Goal: Task Accomplishment & Management: Manage account settings

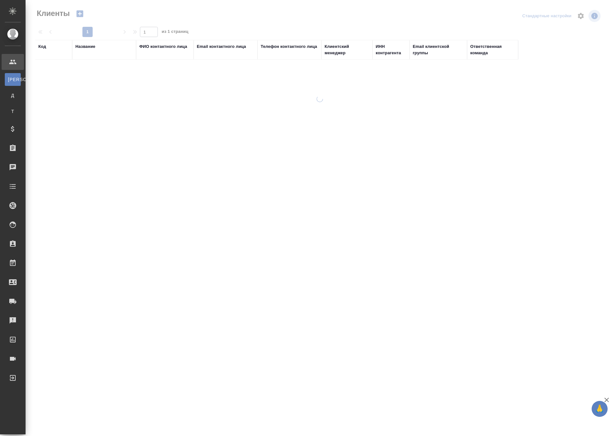
select select "RU"
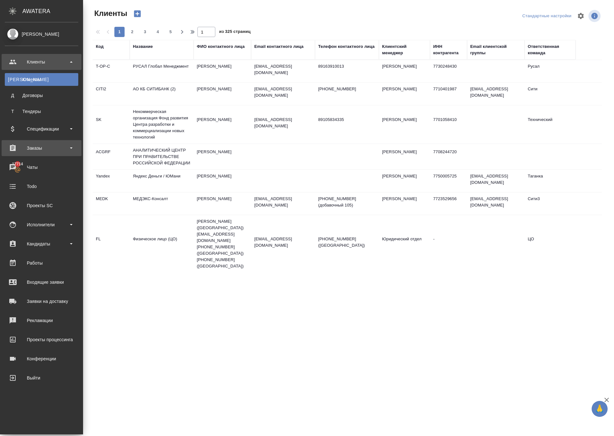
click at [37, 149] on div "Заказы" at bounding box center [41, 148] width 73 height 10
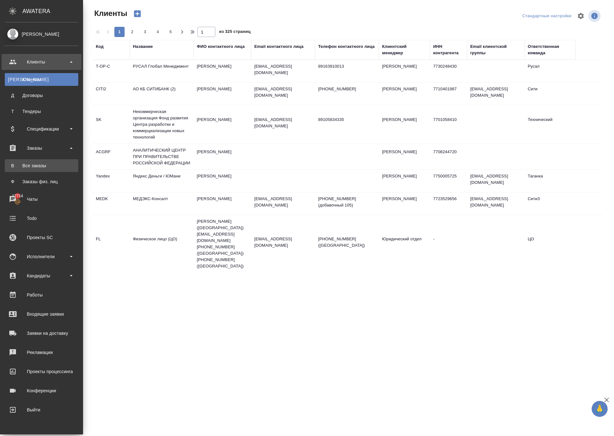
click at [47, 164] on div "Все заказы" at bounding box center [41, 166] width 67 height 6
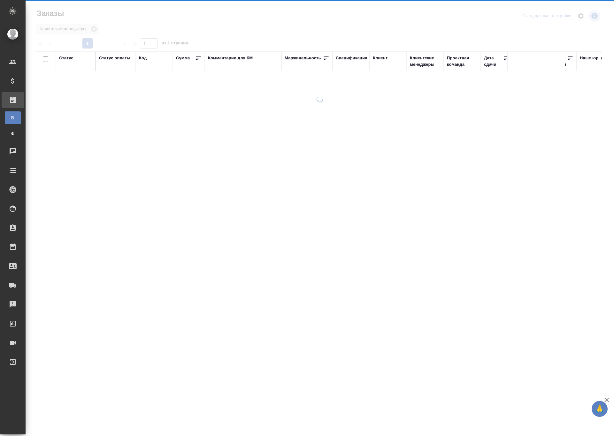
click at [47, 164] on div at bounding box center [320, 190] width 588 height 189
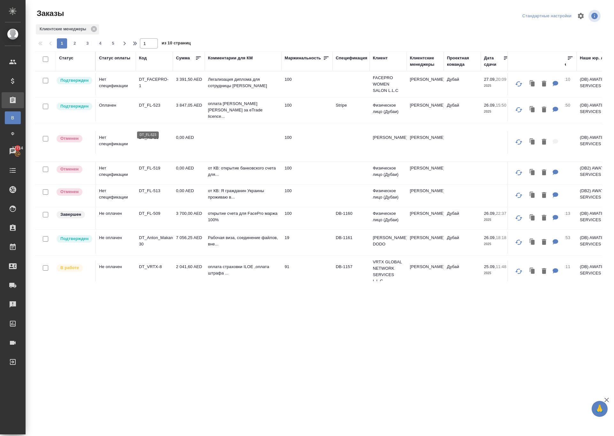
click at [158, 109] on p "DT_FL-523" at bounding box center [154, 105] width 31 height 6
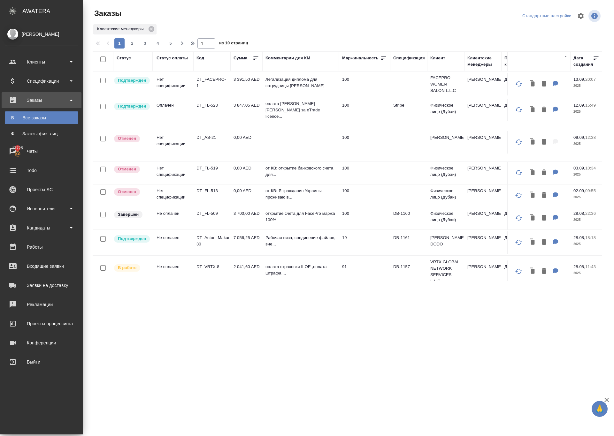
click at [39, 115] on div "Все заказы" at bounding box center [41, 118] width 67 height 6
click at [43, 119] on div "Все заказы" at bounding box center [41, 118] width 67 height 6
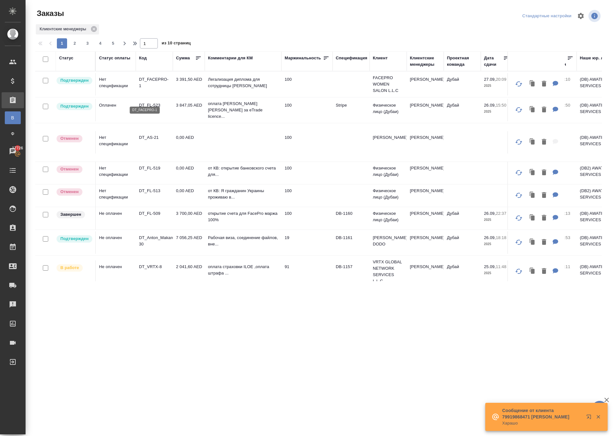
click at [151, 89] on p "DT_FACEPRO-1" at bounding box center [154, 82] width 31 height 13
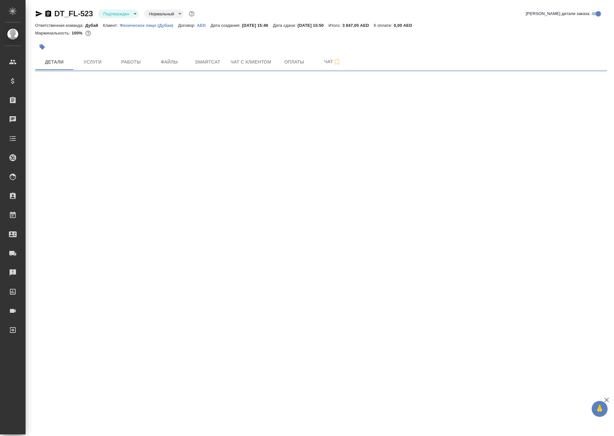
select select "RU"
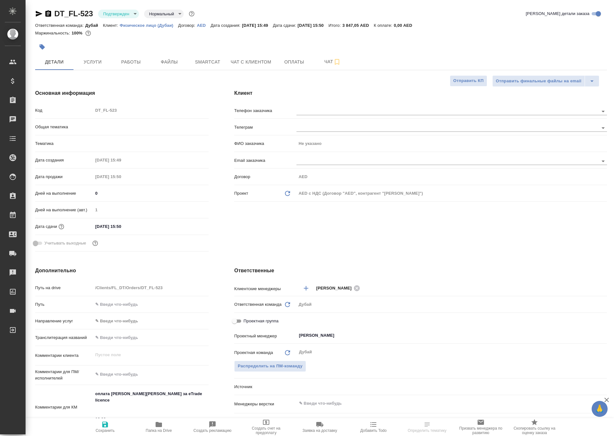
type textarea "x"
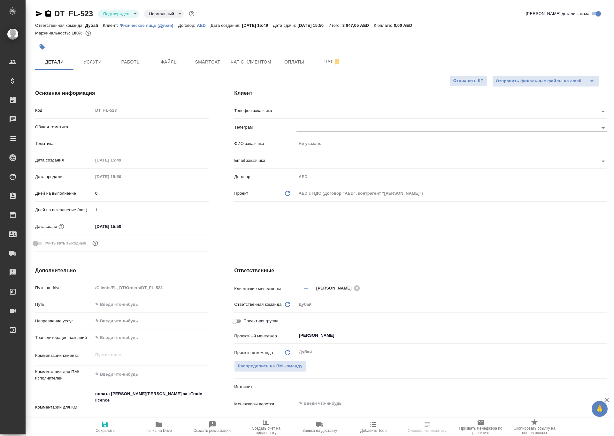
type textarea "x"
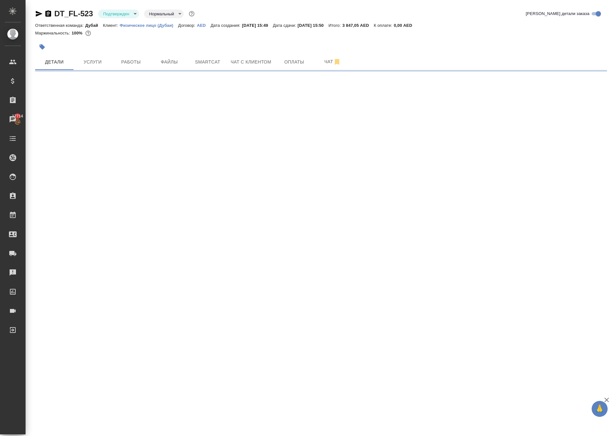
select select "RU"
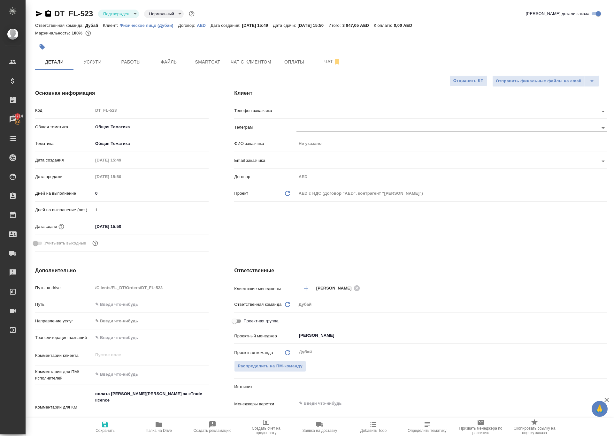
type textarea "x"
click at [517, 252] on div "Клиент Телефон заказчика Телеграм ФИО заказчика Не указано Email заказчика Дого…" at bounding box center [420, 172] width 398 height 190
click at [448, 0] on div "DT_FL-523 Подтвержден confirmed Нормальный normal Кратко детали заказа Ответств…" at bounding box center [321, 321] width 579 height 643
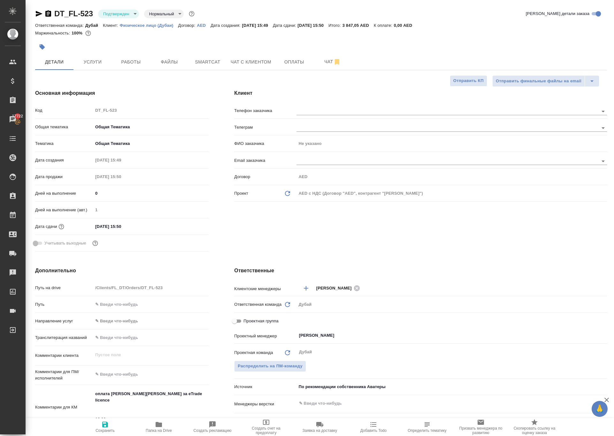
type textarea "x"
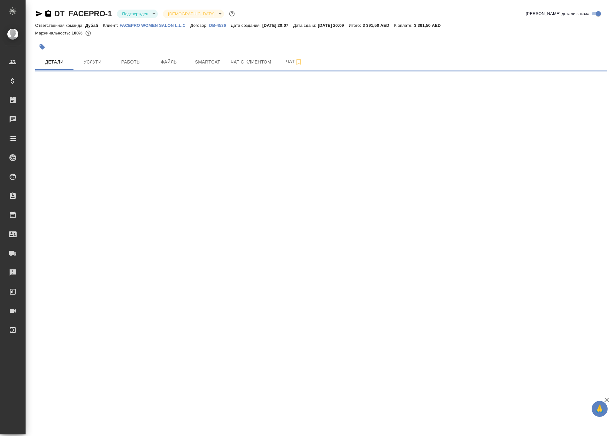
select select "RU"
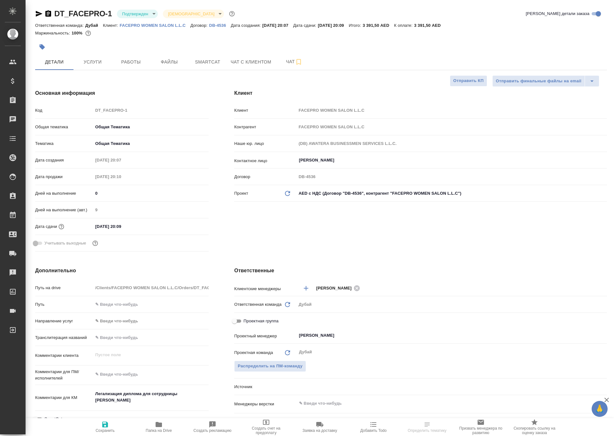
type textarea "x"
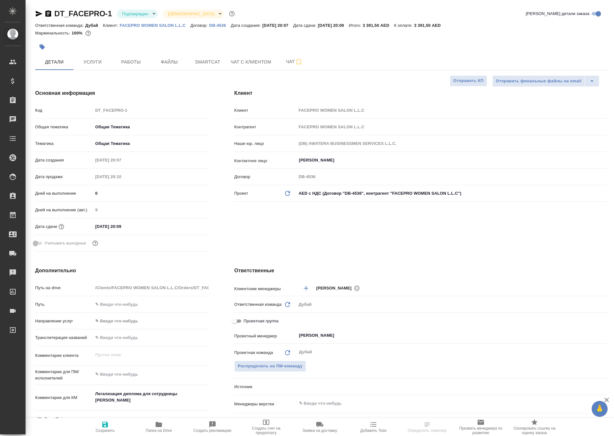
type textarea "x"
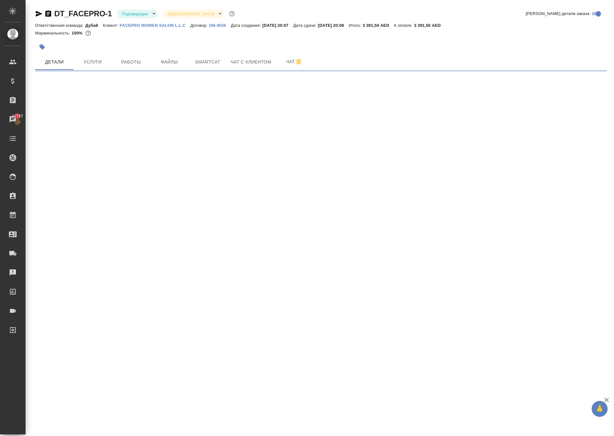
select select "RU"
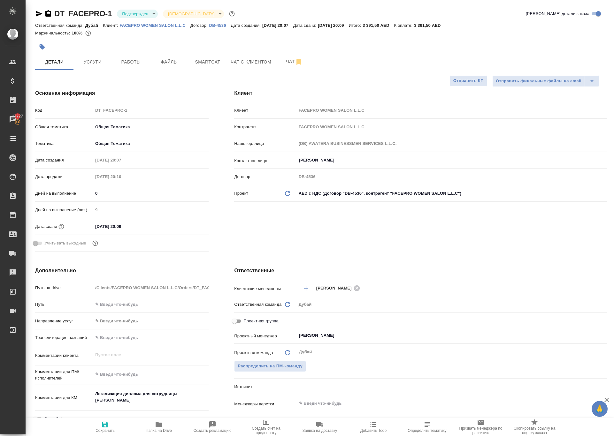
type textarea "x"
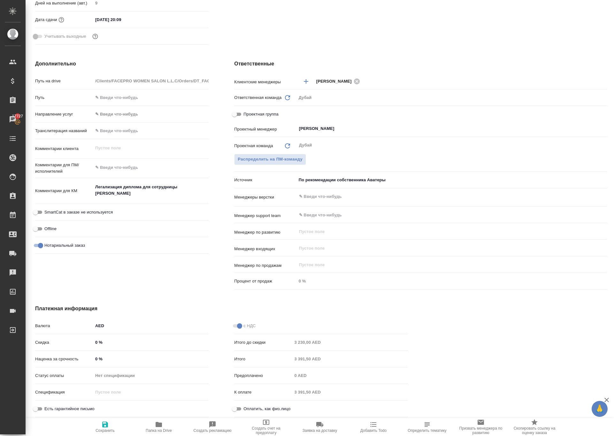
scroll to position [249, 0]
click at [239, 409] on input "Оплатить, как физ.лицо" at bounding box center [234, 409] width 23 height 8
checkbox input "true"
type textarea "x"
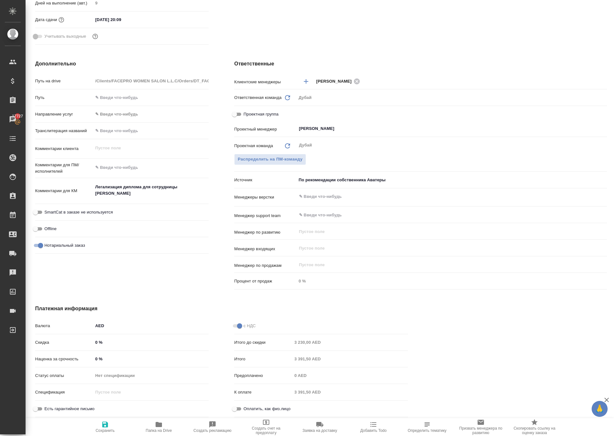
type textarea "x"
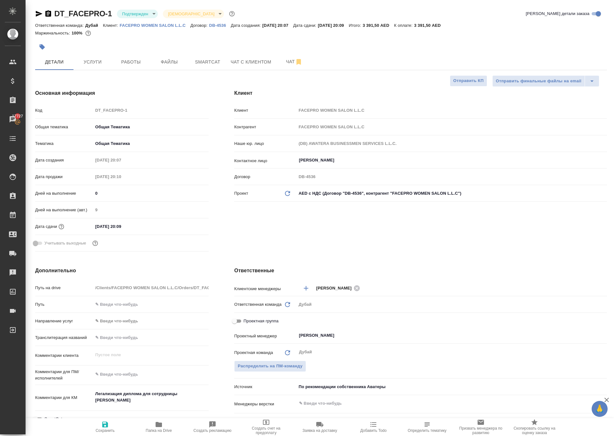
scroll to position [0, 0]
click at [104, 428] on icon "button" at bounding box center [105, 425] width 8 height 8
type textarea "x"
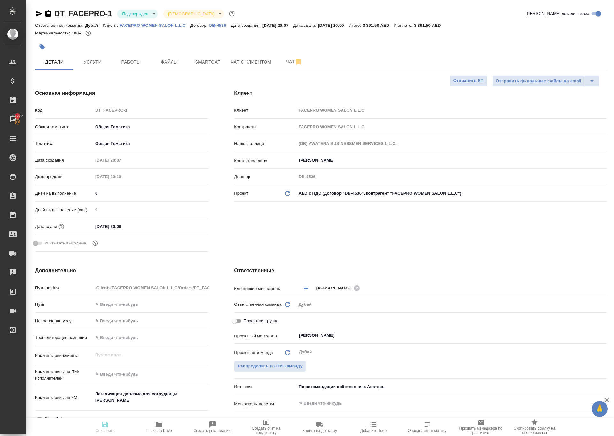
type textarea "x"
click at [89, 66] on span "Услуги" at bounding box center [92, 62] width 31 height 8
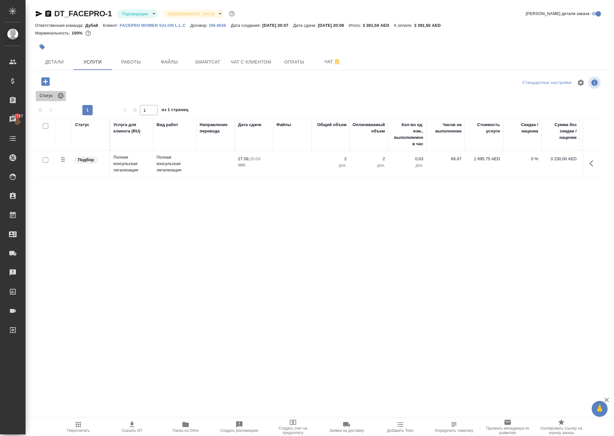
click at [64, 99] on icon at bounding box center [61, 96] width 6 height 6
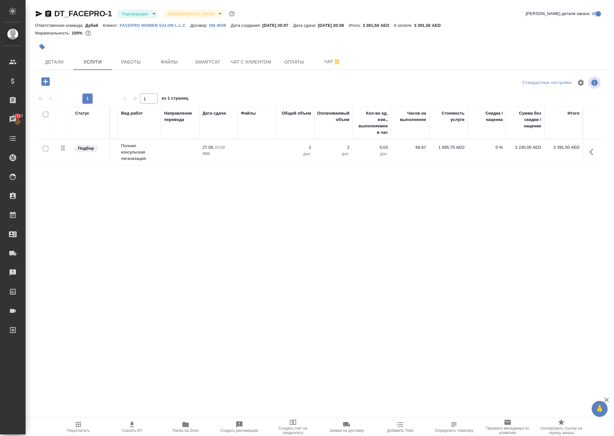
scroll to position [0, 36]
click at [589, 156] on icon "button" at bounding box center [593, 152] width 8 height 8
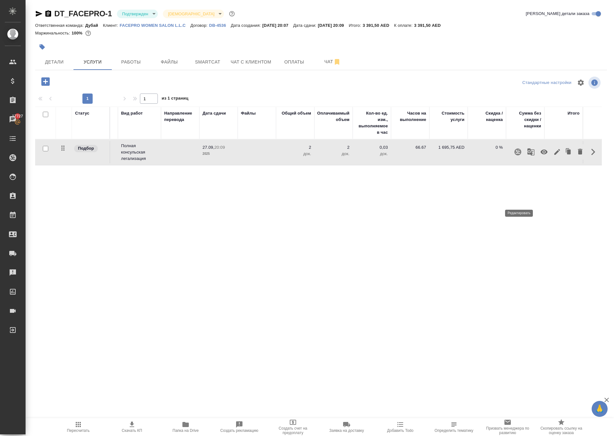
click at [554, 155] on icon "button" at bounding box center [557, 152] width 6 height 6
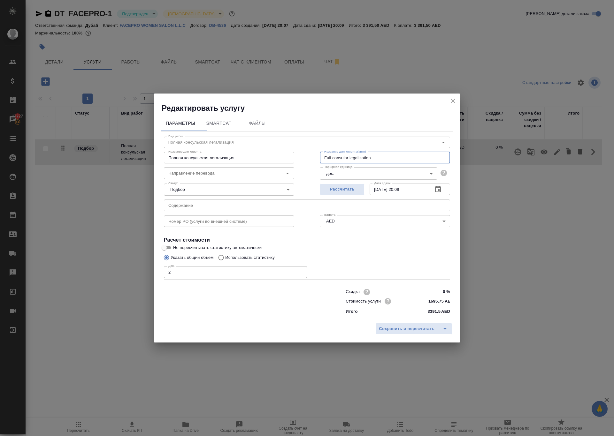
drag, startPoint x: 395, startPoint y: 137, endPoint x: 282, endPoint y: 132, distance: 112.5
click at [282, 137] on div "Название для клиента Полная консульская легализация Название для клиента Назван…" at bounding box center [307, 157] width 312 height 41
click at [452, 99] on icon "close" at bounding box center [453, 101] width 4 height 4
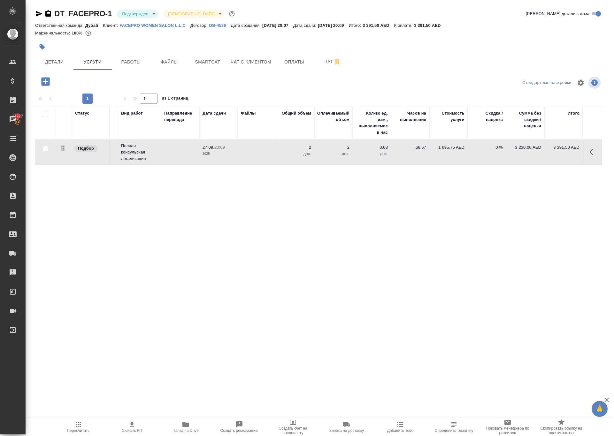
click at [51, 87] on icon "button" at bounding box center [45, 81] width 11 height 11
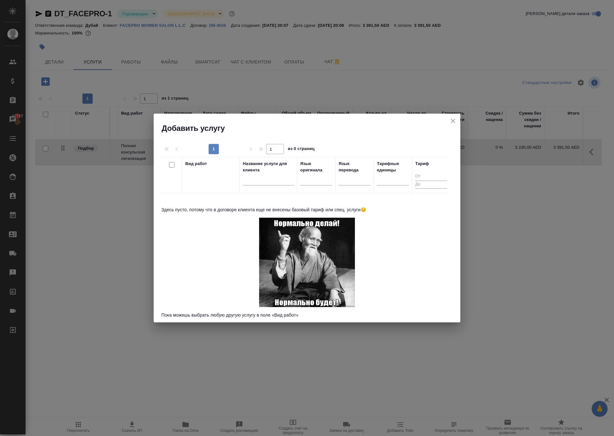
click at [451, 125] on icon "close" at bounding box center [453, 121] width 8 height 8
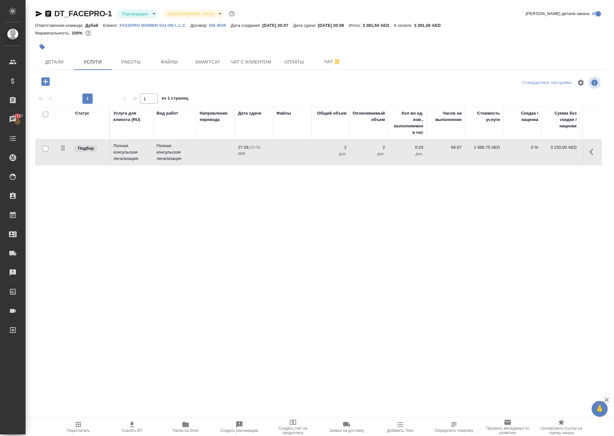
scroll to position [0, 0]
click at [50, 86] on icon "button" at bounding box center [45, 81] width 8 height 8
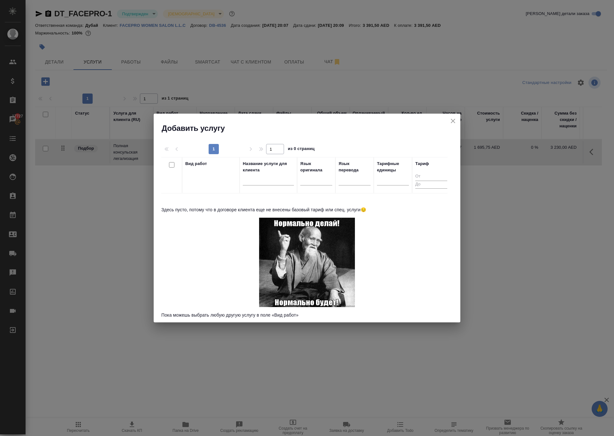
click at [451, 123] on icon "close" at bounding box center [453, 121] width 4 height 4
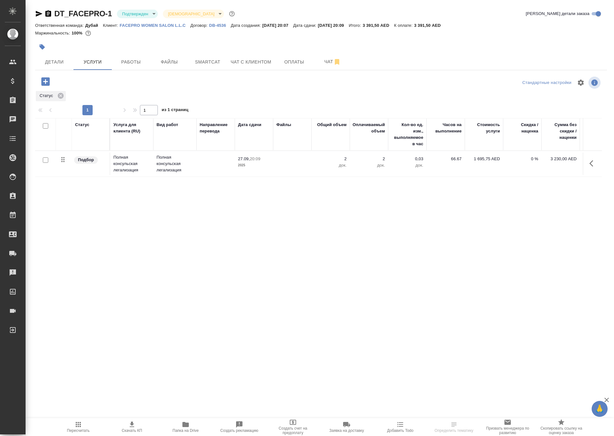
click at [50, 86] on icon "button" at bounding box center [45, 81] width 8 height 8
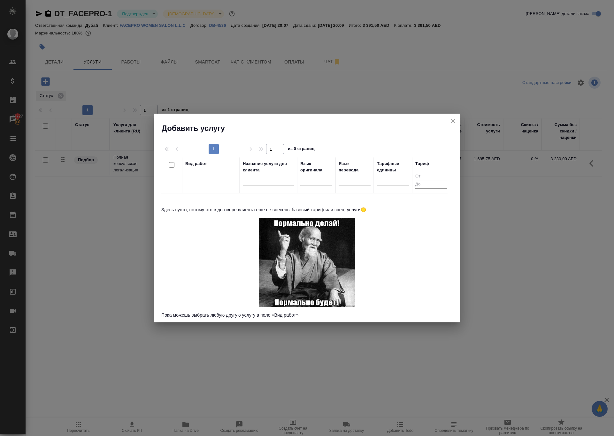
click at [217, 185] on div "Вид работ" at bounding box center [210, 175] width 51 height 29
click at [213, 245] on div "Вид работ Название услуги для клиента Язык оригинала Язык перевода Тарифные еди…" at bounding box center [304, 237] width 286 height 160
click at [452, 125] on icon "close" at bounding box center [453, 121] width 8 height 8
